Goal: Transaction & Acquisition: Purchase product/service

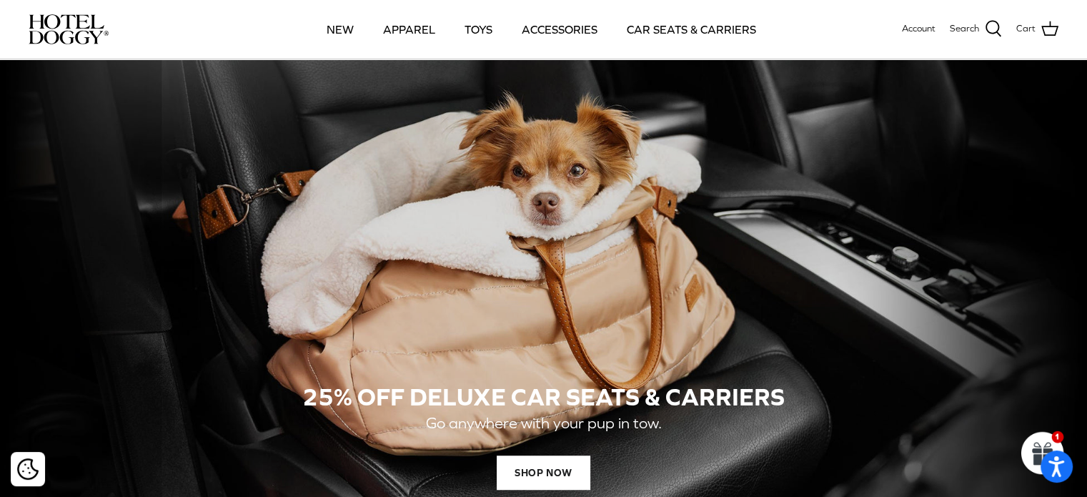
scroll to position [1008, 0]
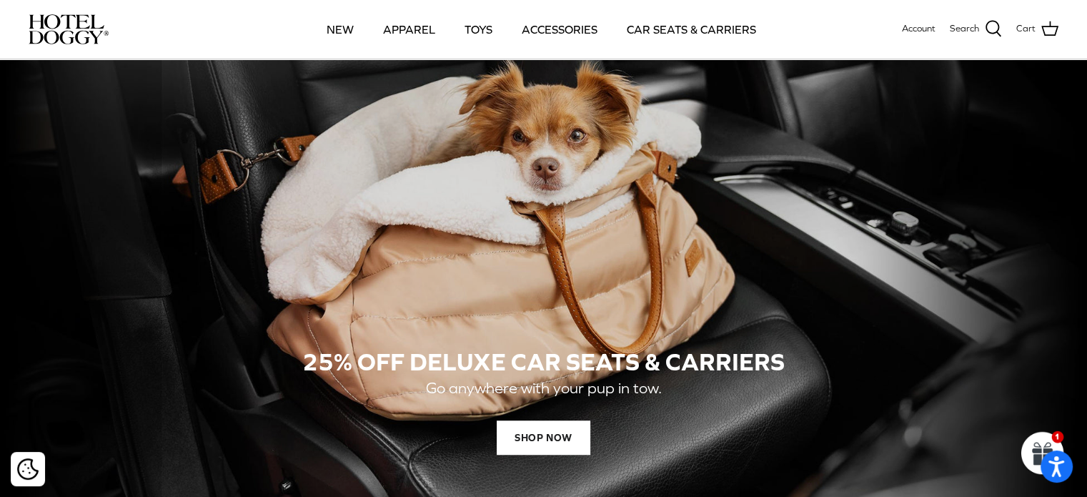
click at [717, 268] on div "25% OFF DELUXE CAR SEATS & CARRIERS Go anywhere with your pup in tow. SHOP NOW" at bounding box center [544, 233] width 1030 height 544
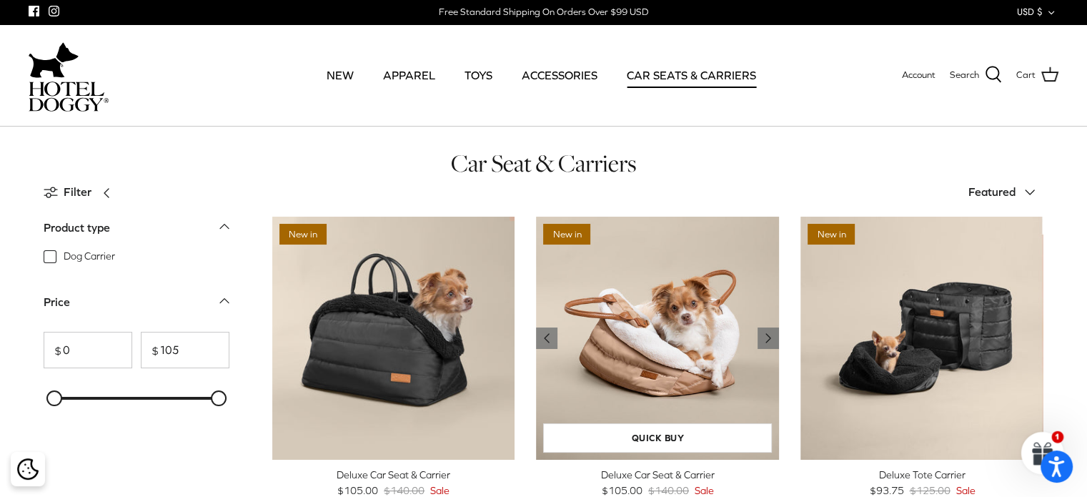
scroll to position [71, 0]
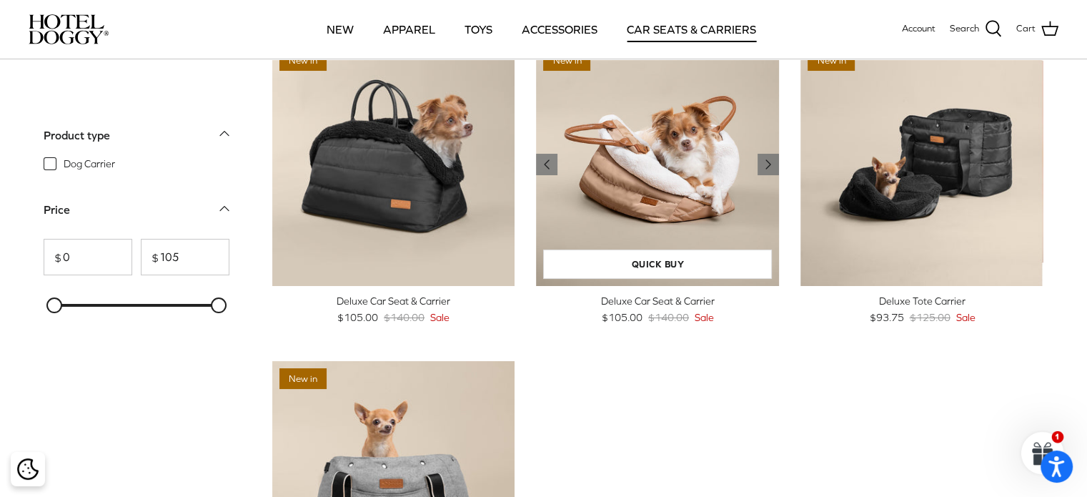
click at [632, 174] on img "Deluxe Car Seat & Carrier" at bounding box center [657, 164] width 243 height 243
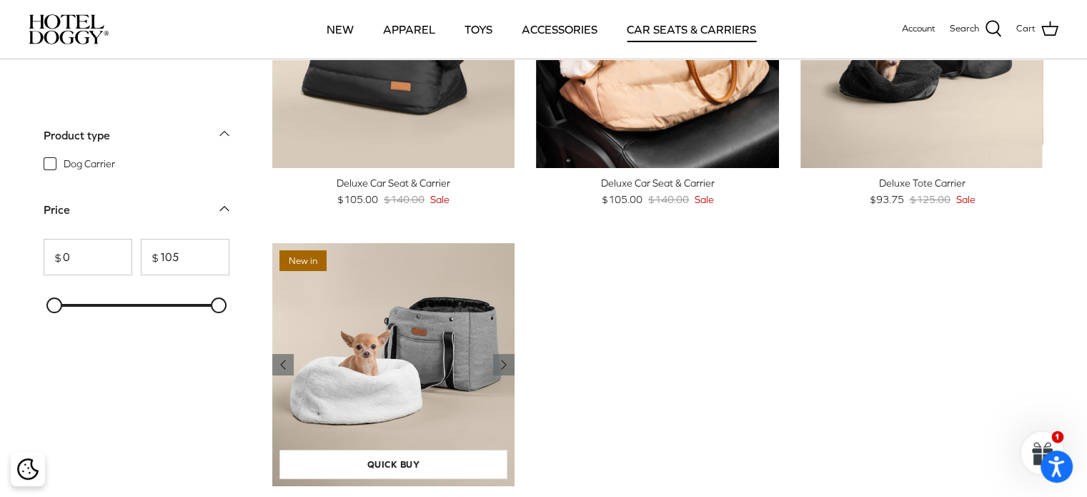
scroll to position [214, 0]
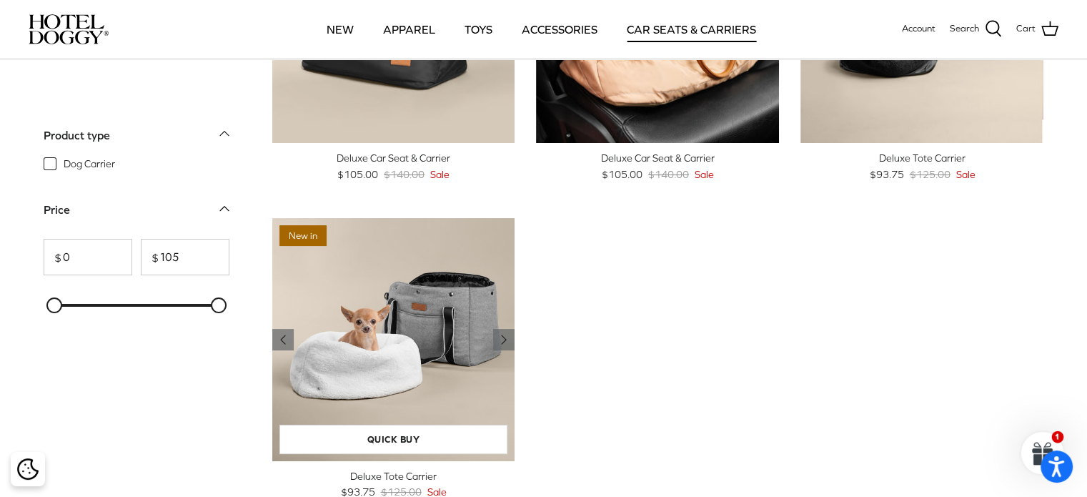
click at [382, 322] on img "Deluxe Tote Carrier" at bounding box center [393, 339] width 243 height 243
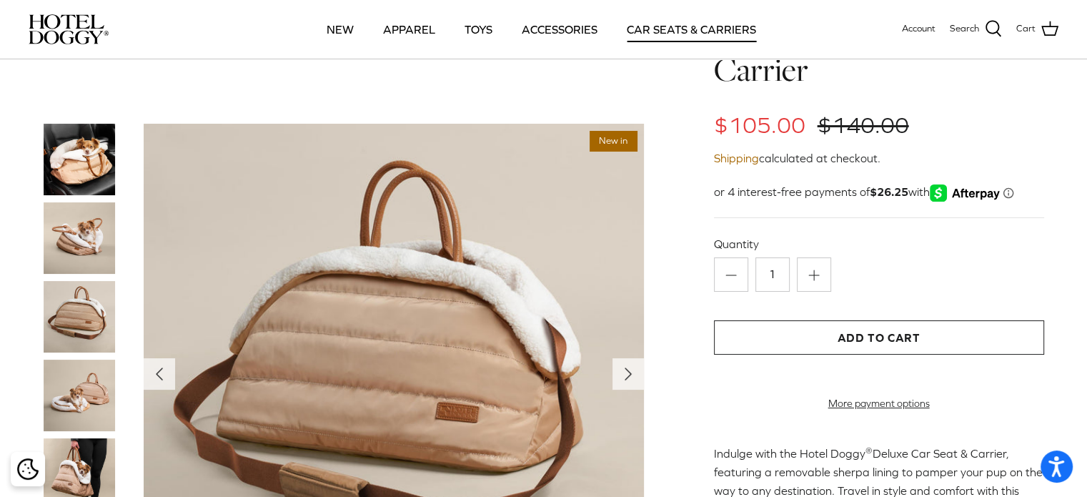
scroll to position [71, 0]
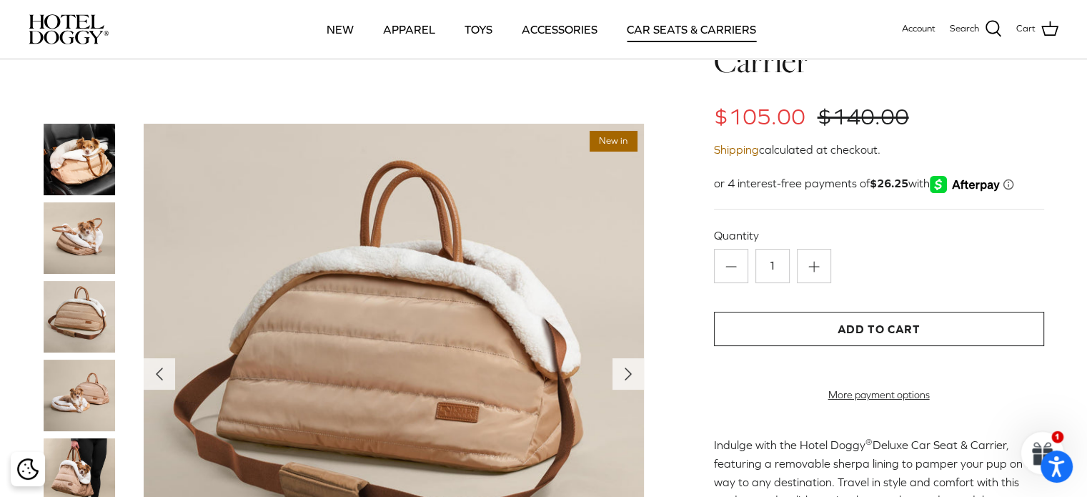
click at [96, 247] on img at bounding box center [79, 237] width 71 height 71
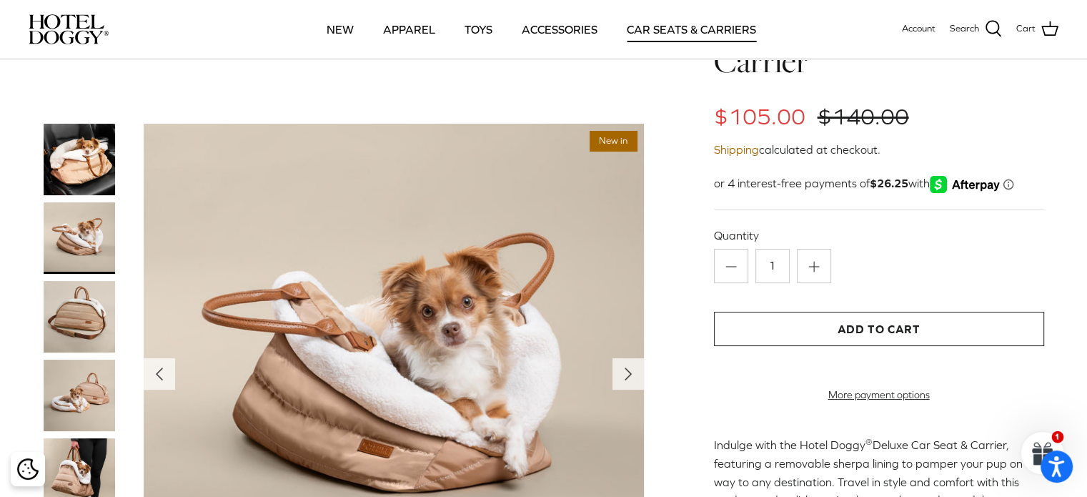
click at [71, 307] on img at bounding box center [79, 316] width 71 height 71
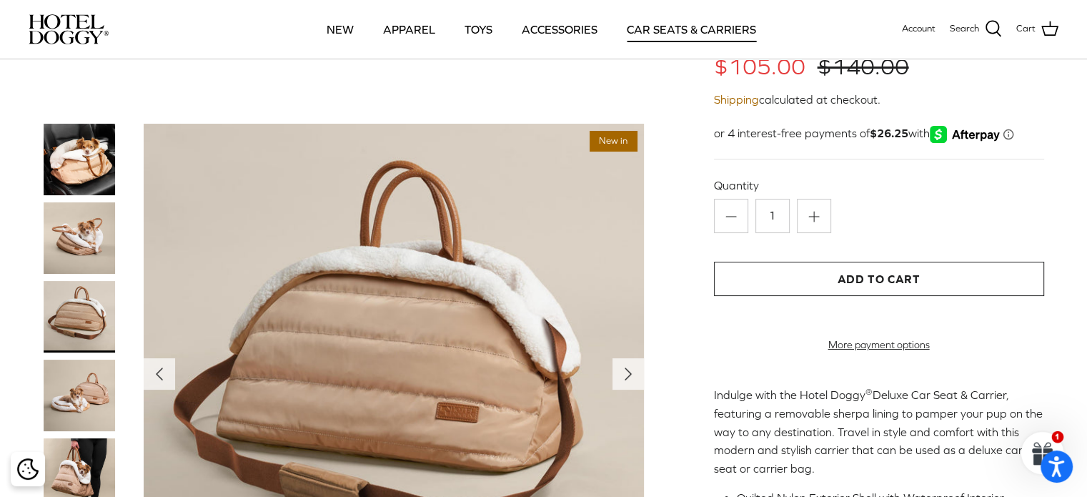
scroll to position [143, 0]
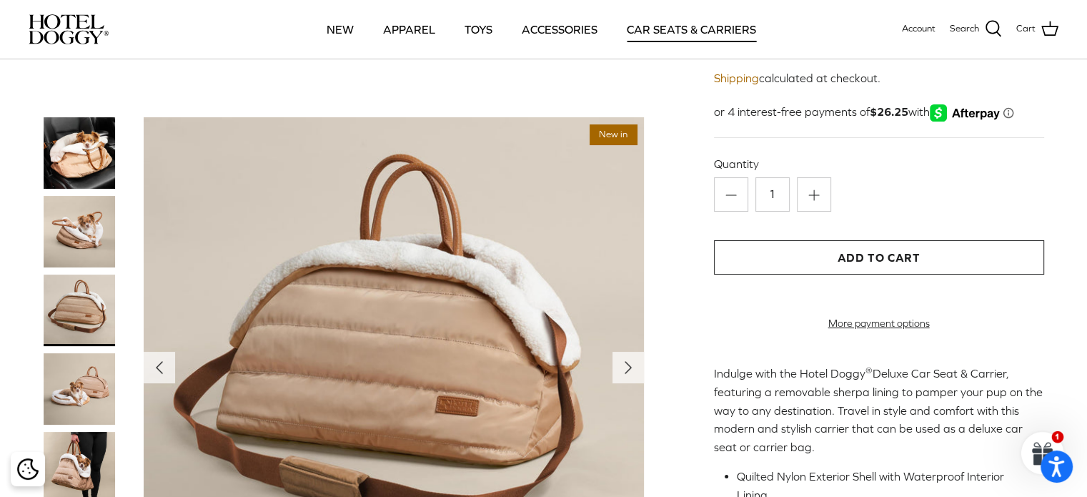
click at [463, 388] on img at bounding box center [394, 367] width 500 height 500
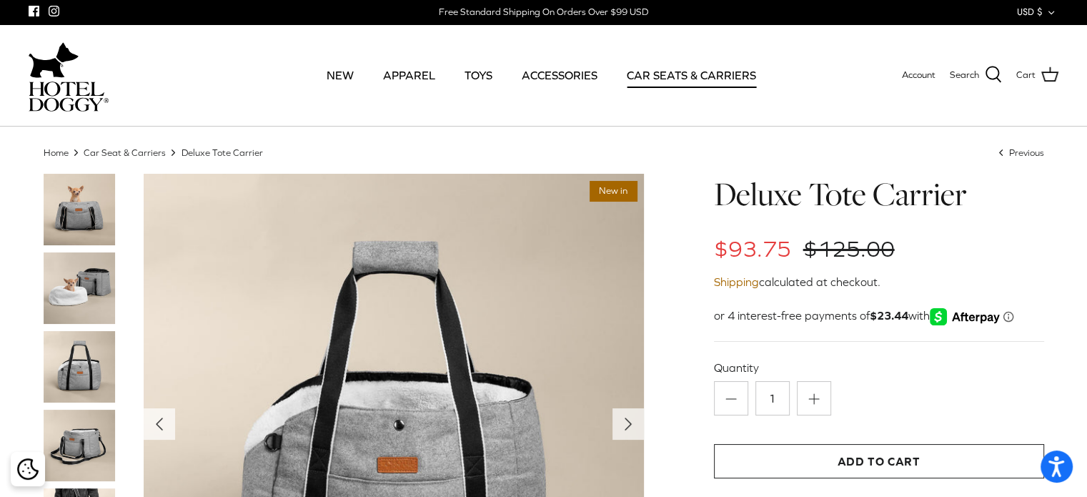
click at [66, 282] on img at bounding box center [79, 287] width 71 height 71
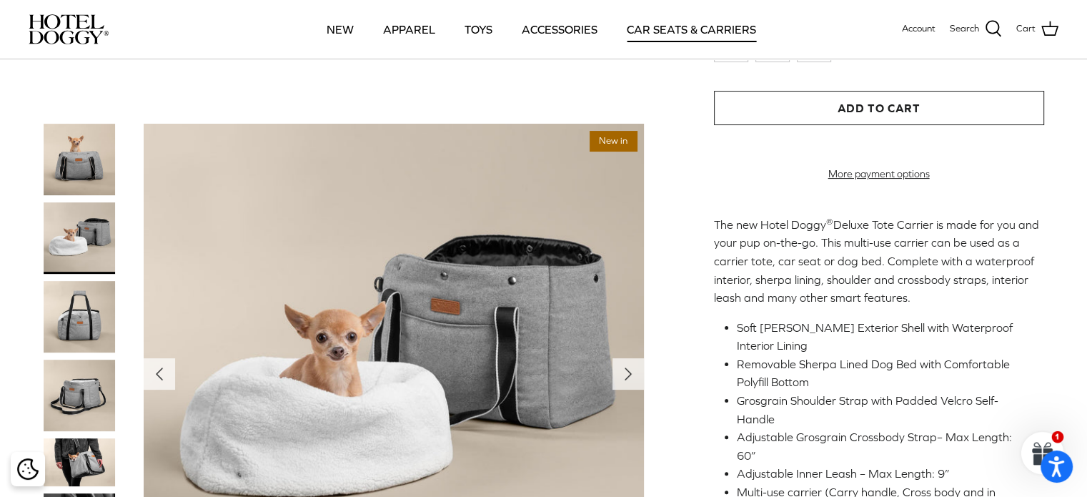
scroll to position [286, 0]
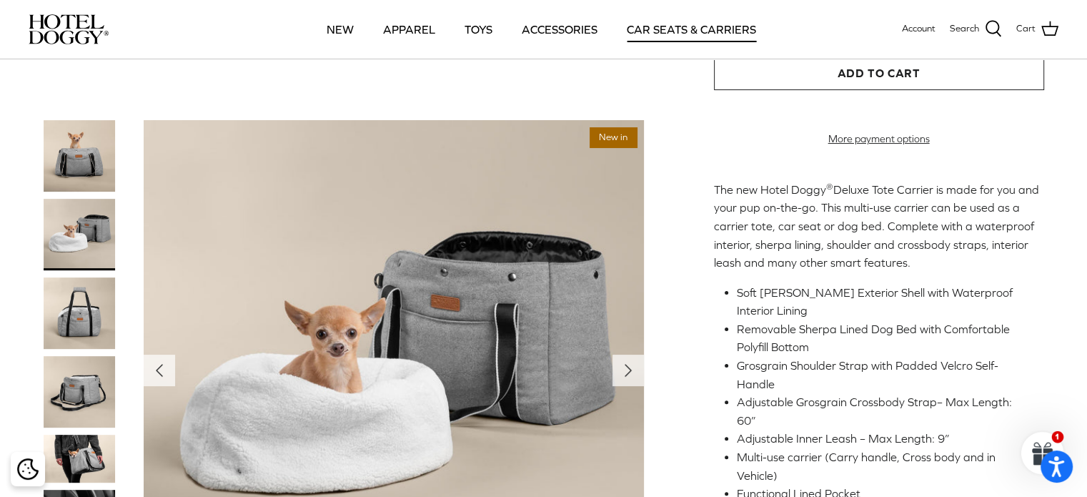
click at [82, 277] on img at bounding box center [79, 312] width 71 height 71
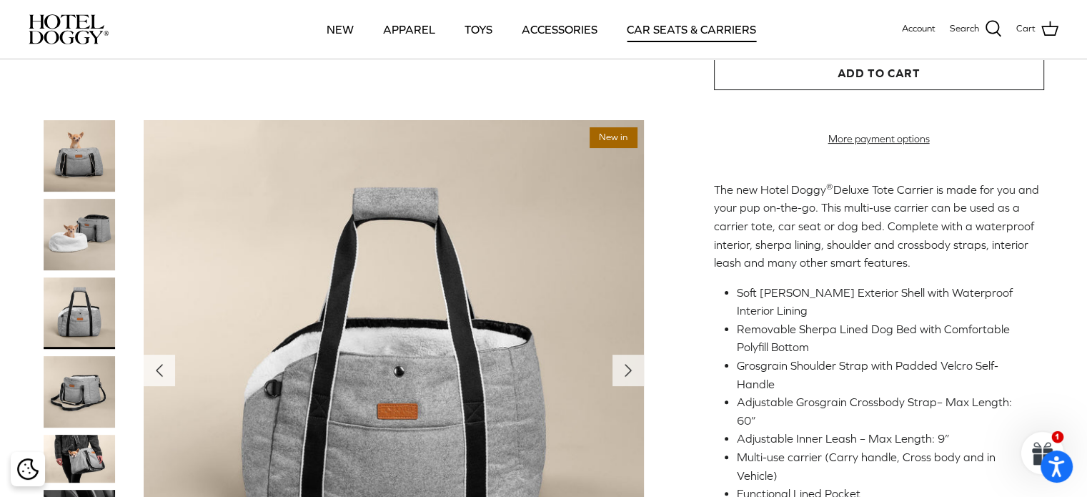
click at [84, 356] on img at bounding box center [79, 391] width 71 height 71
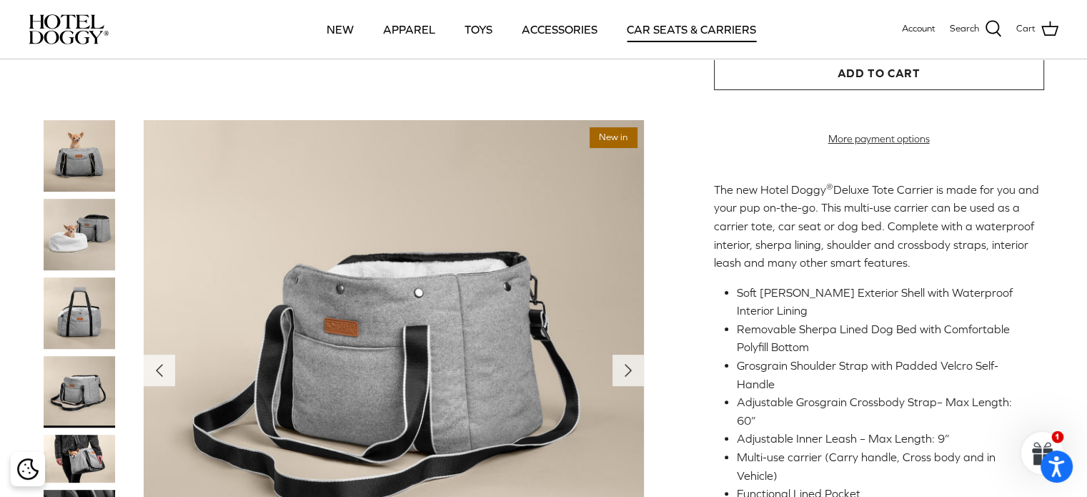
click at [79, 434] on img at bounding box center [79, 458] width 71 height 48
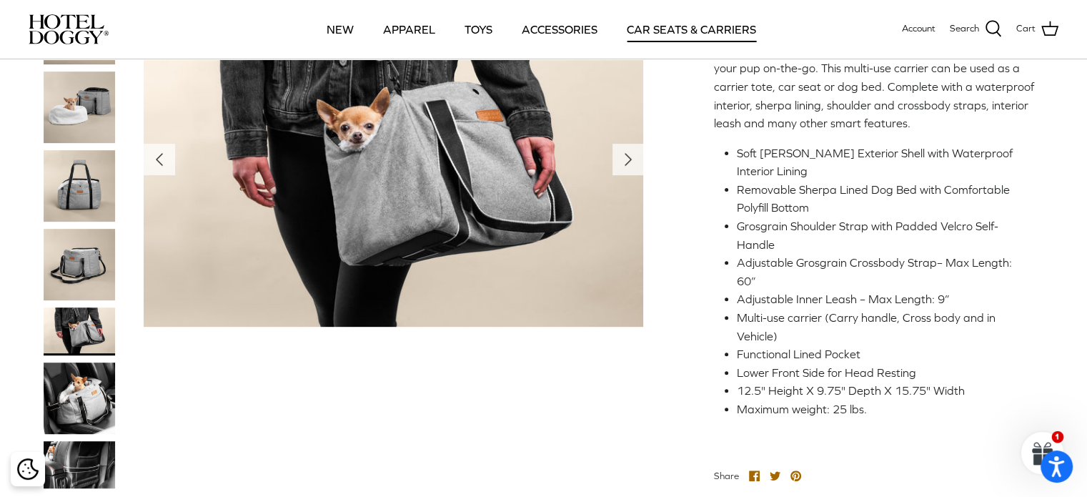
scroll to position [429, 0]
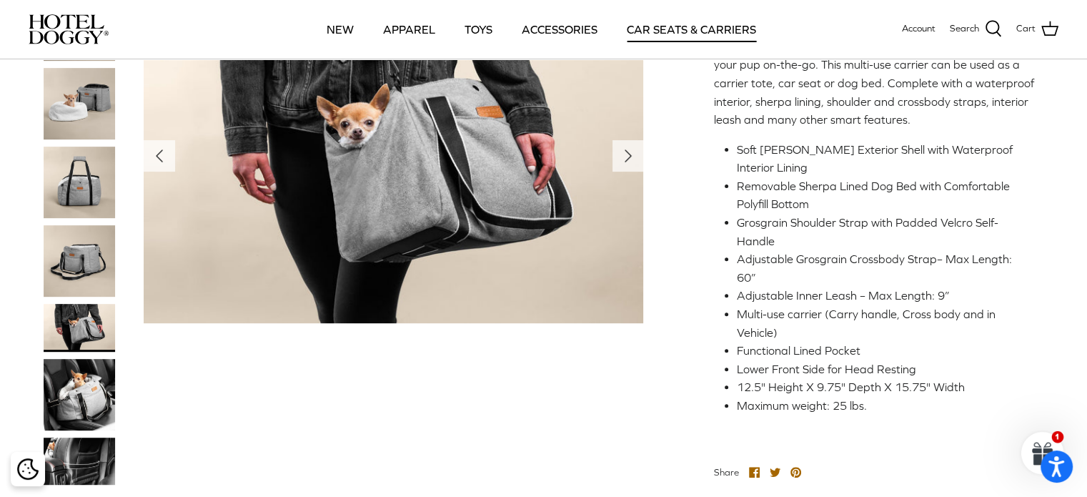
click at [78, 358] on img at bounding box center [79, 393] width 71 height 71
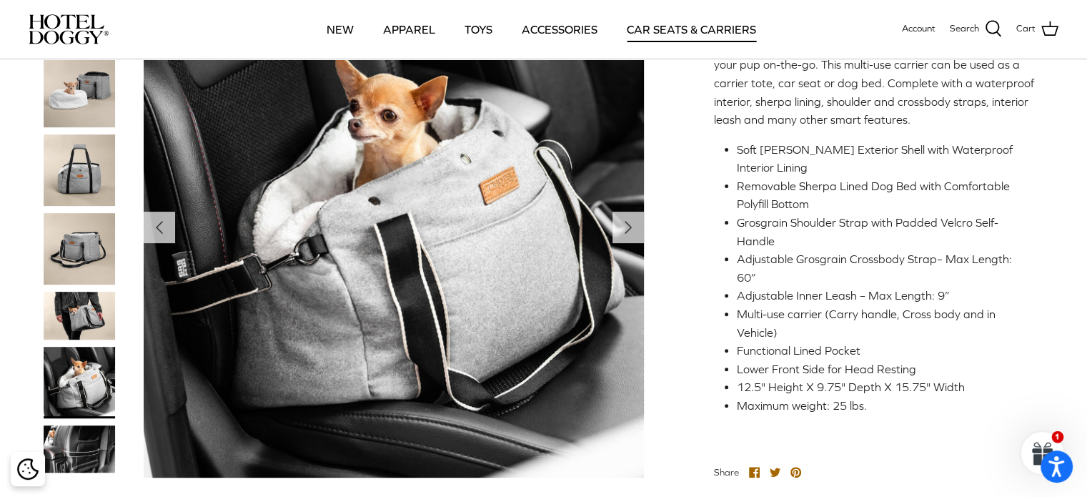
click at [101, 425] on img at bounding box center [79, 449] width 71 height 48
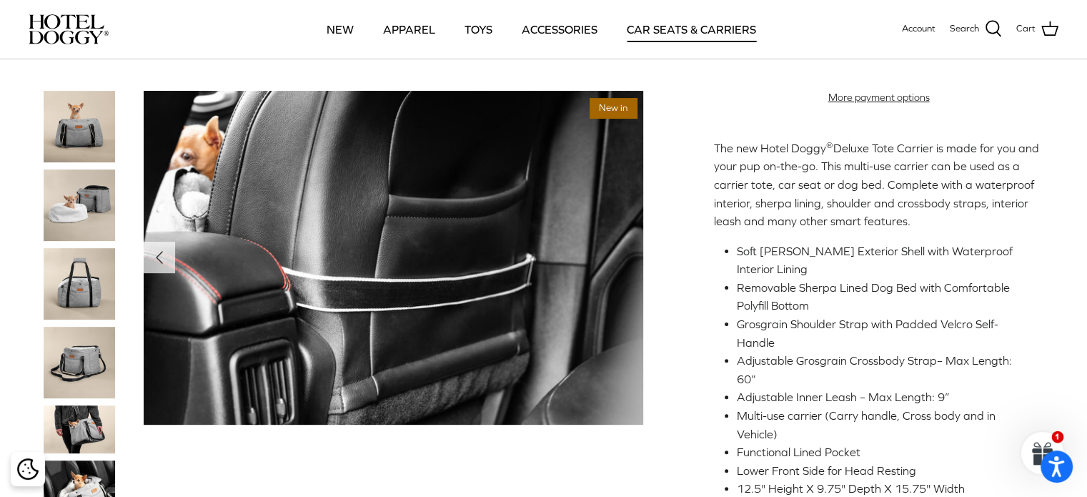
scroll to position [357, 0]
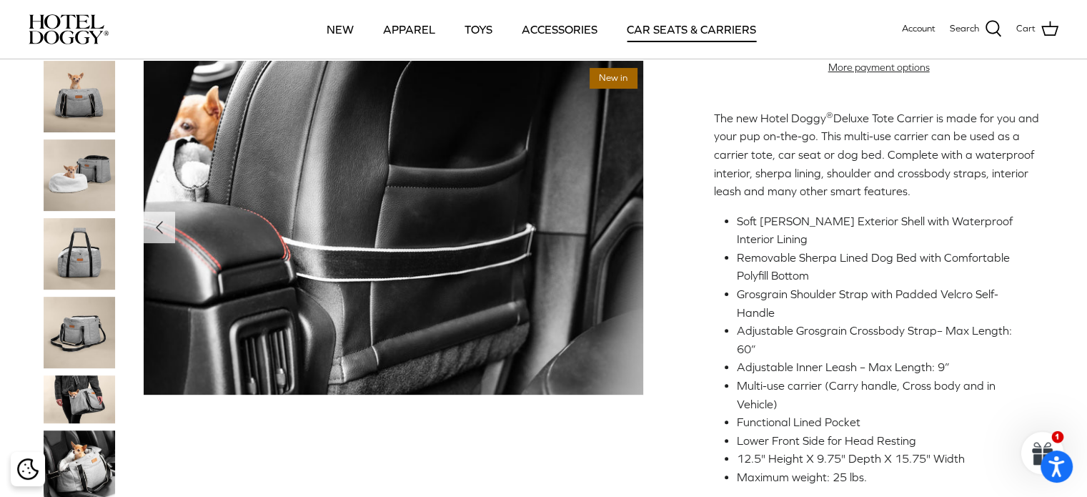
click at [60, 297] on img at bounding box center [79, 332] width 71 height 71
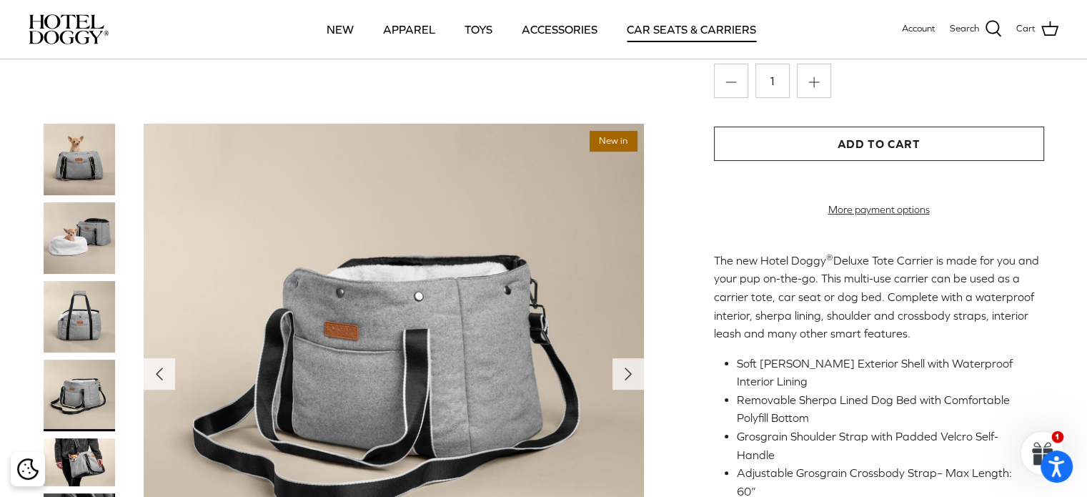
scroll to position [214, 0]
